Goal: Check status: Check status

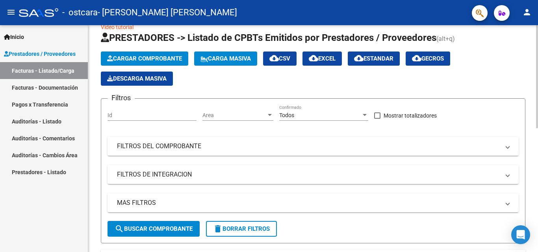
scroll to position [16, 0]
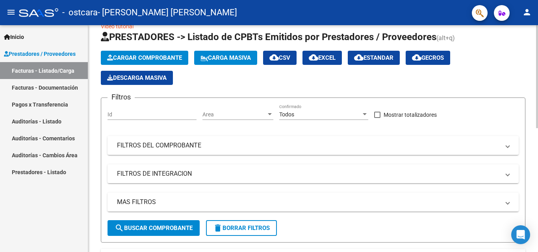
click at [525, 88] on div "Video tutorial PRESTADORES -> Listado de CPBTs Emitidos por Prestadores / Prove…" at bounding box center [312, 255] width 449 height 493
drag, startPoint x: 535, startPoint y: 95, endPoint x: 537, endPoint y: 122, distance: 27.2
click at [537, 122] on div "Video tutorial PRESTADORES -> Listado de CPBTs Emitidos por Prestadores / Prove…" at bounding box center [313, 255] width 451 height 493
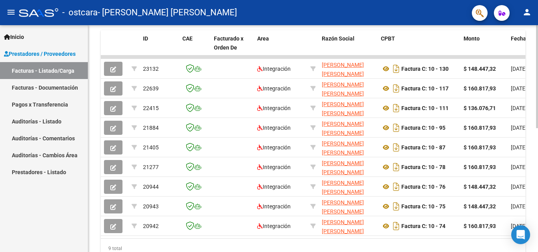
scroll to position [237, 0]
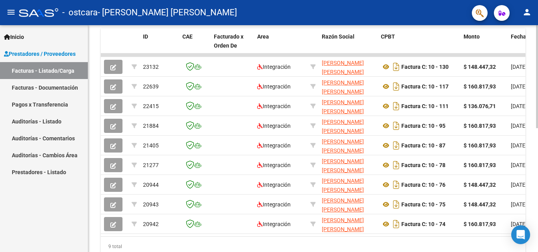
click at [536, 222] on div at bounding box center [537, 186] width 2 height 103
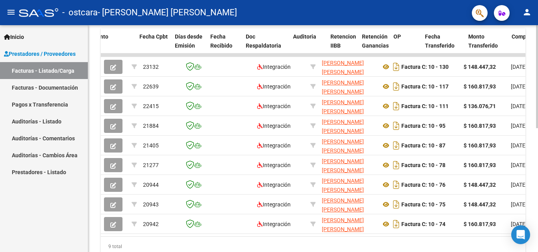
scroll to position [0, 371]
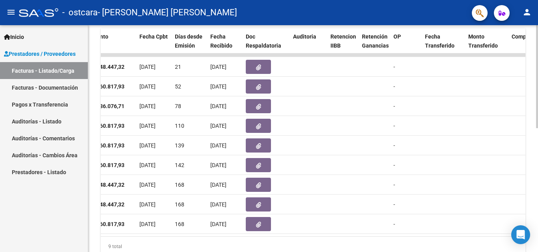
click at [287, 246] on div "9 total" at bounding box center [313, 247] width 424 height 20
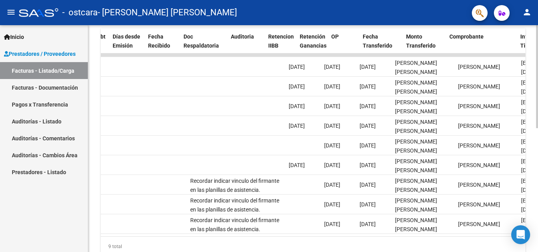
scroll to position [0, 433]
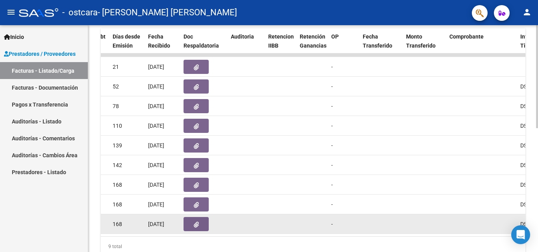
drag, startPoint x: 298, startPoint y: 244, endPoint x: 205, endPoint y: 218, distance: 96.2
click at [205, 218] on div "ID CAE Facturado x Orden De Area Razón Social CPBT Monto Fecha Cpbt [PERSON_NAM…" at bounding box center [313, 142] width 424 height 228
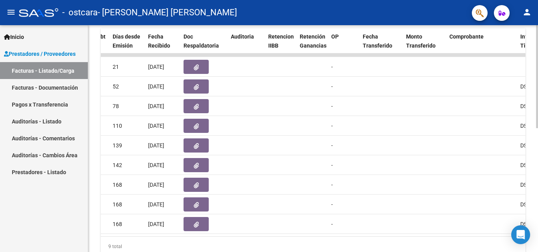
drag, startPoint x: 206, startPoint y: 216, endPoint x: 239, endPoint y: 235, distance: 38.3
click at [239, 235] on datatable-body "23132 Integración [PERSON_NAME] [PERSON_NAME] 27419414889 Factura C: 10 - 130 $…" at bounding box center [313, 145] width 424 height 183
click at [263, 246] on div "9 total" at bounding box center [313, 247] width 424 height 20
